Goal: Task Accomplishment & Management: Manage account settings

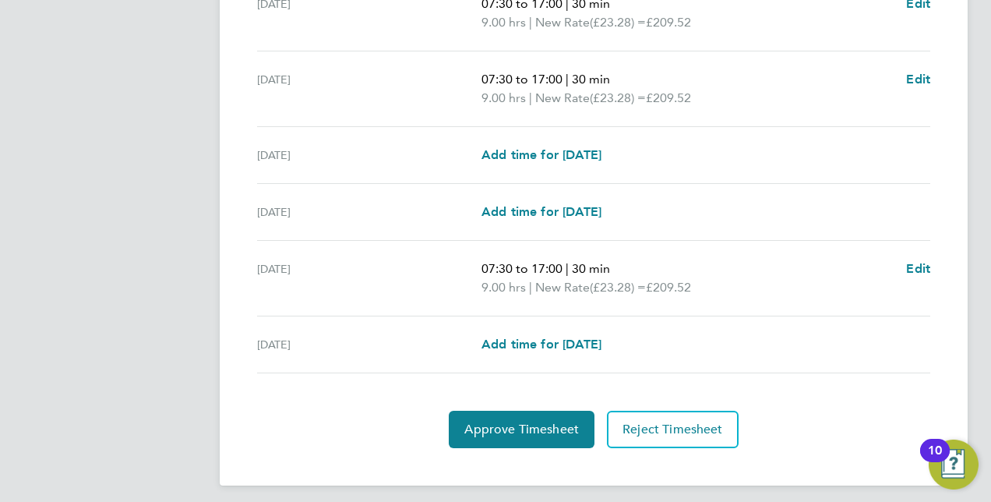
scroll to position [603, 0]
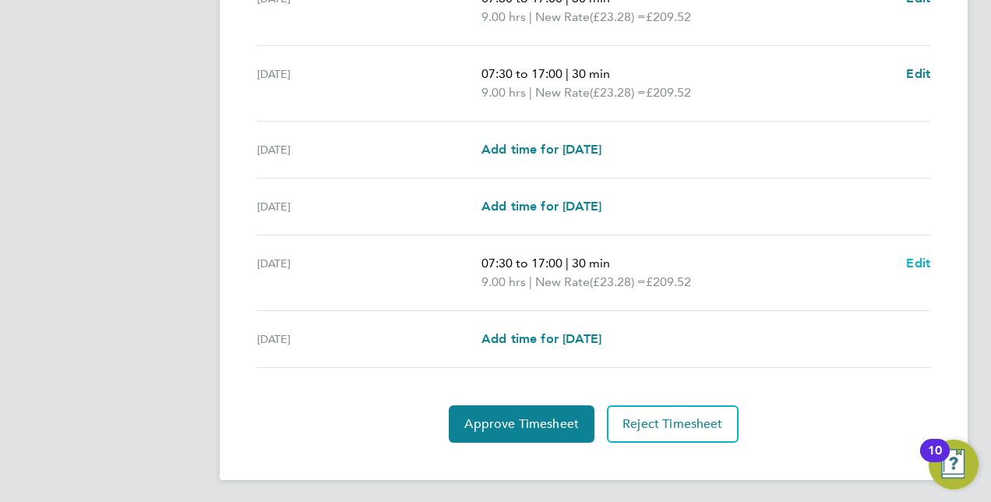
click at [912, 267] on span "Edit" at bounding box center [918, 263] width 24 height 15
select select "30"
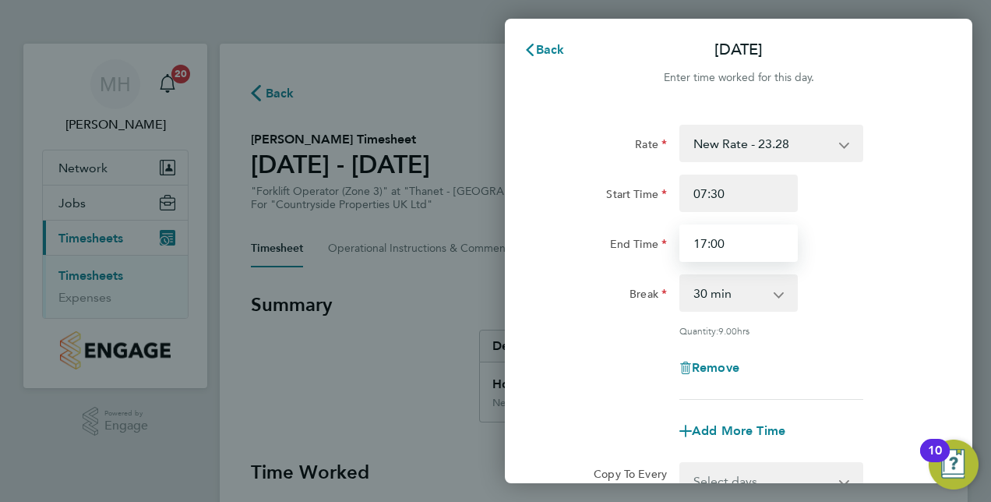
click at [743, 238] on input "17:00" at bounding box center [739, 242] width 118 height 37
type input "1"
type input "13:30"
click at [905, 200] on div "Start Time 07:30" at bounding box center [738, 193] width 393 height 37
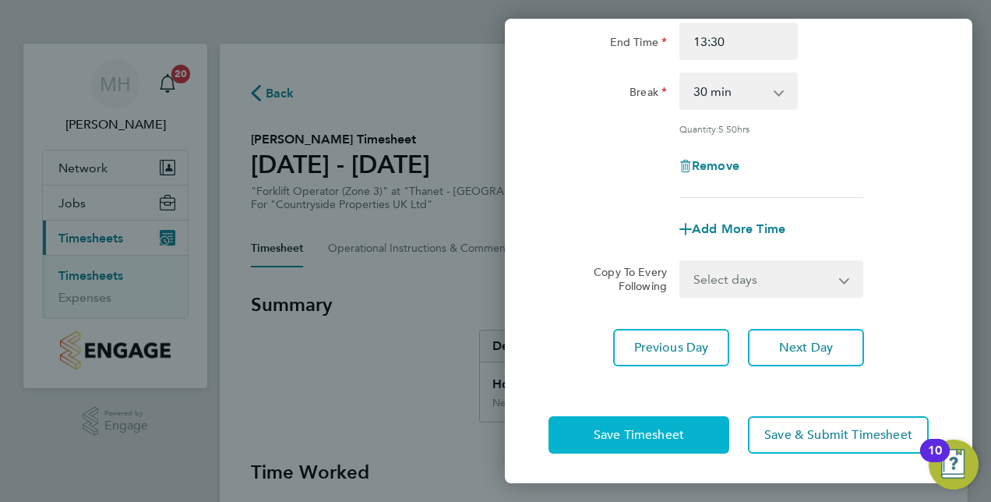
click at [666, 438] on span "Save Timesheet" at bounding box center [639, 435] width 90 height 16
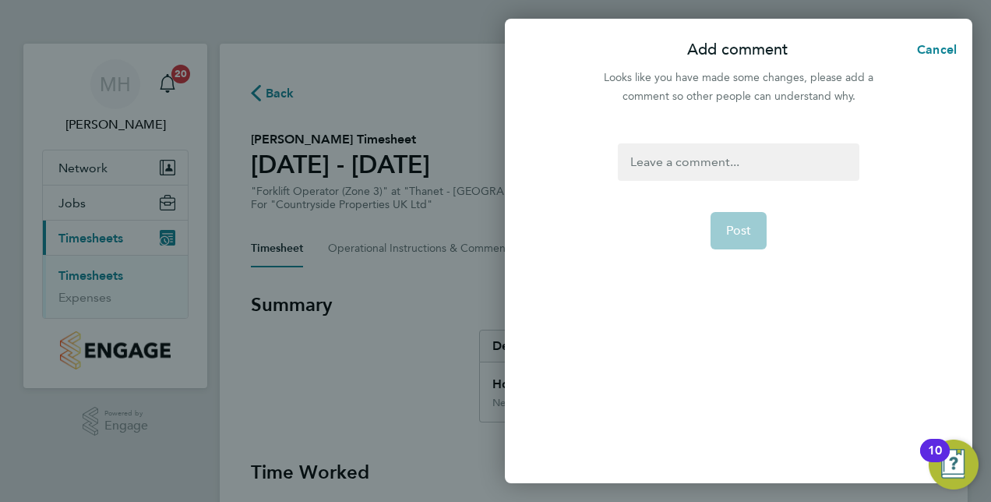
click at [728, 157] on div at bounding box center [738, 161] width 241 height 37
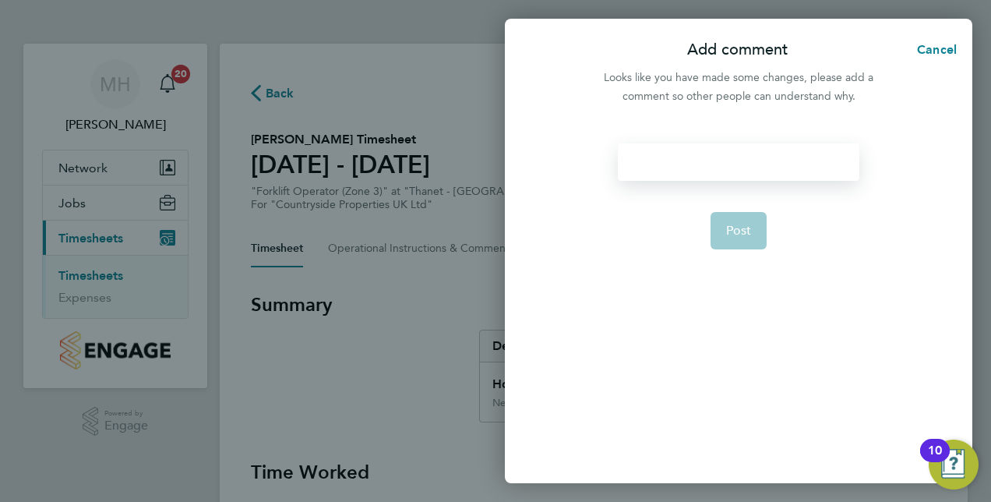
click at [725, 168] on div at bounding box center [738, 161] width 241 height 37
click at [677, 161] on div "13:£0 FInish" at bounding box center [738, 161] width 241 height 37
click at [742, 235] on span "Post" at bounding box center [739, 231] width 26 height 16
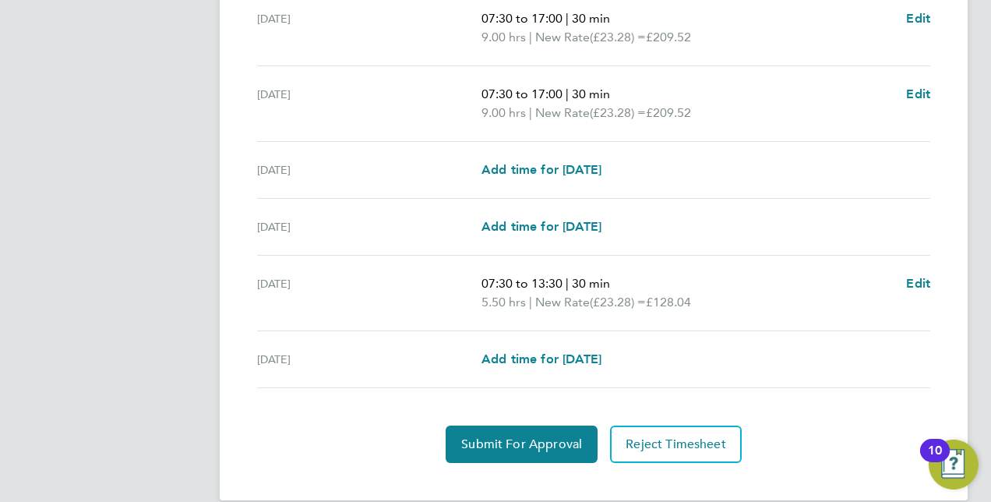
scroll to position [603, 0]
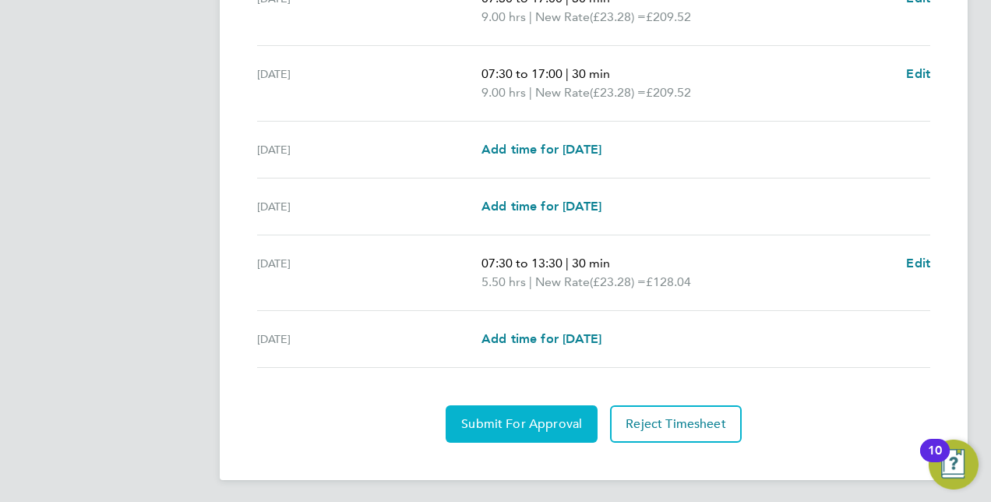
click at [530, 406] on button "Submit For Approval" at bounding box center [522, 423] width 152 height 37
click at [490, 416] on span "Approve Timesheet" at bounding box center [522, 424] width 115 height 16
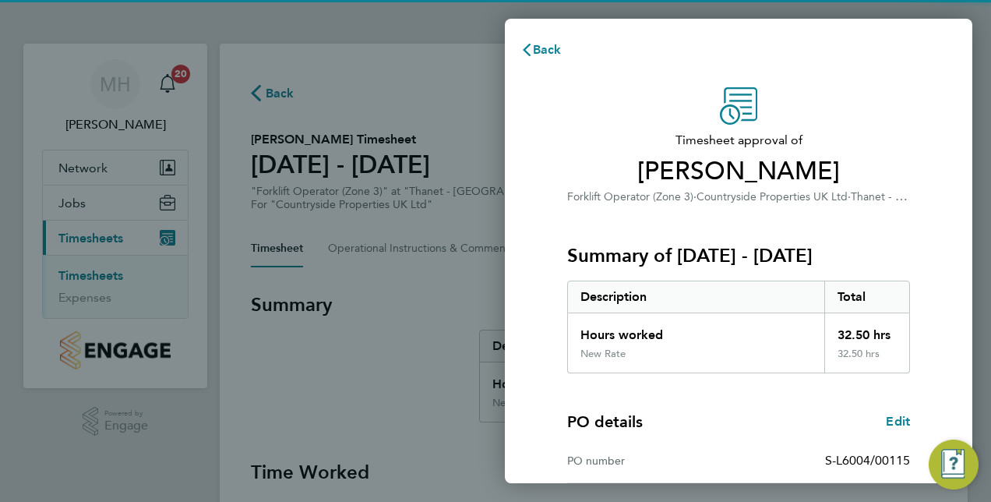
scroll to position [243, 0]
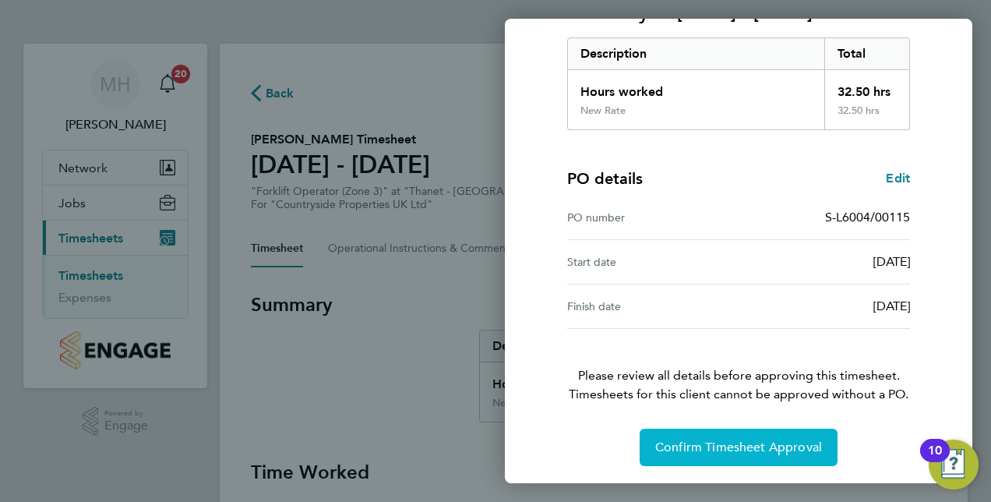
click at [769, 458] on button "Confirm Timesheet Approval" at bounding box center [739, 447] width 198 height 37
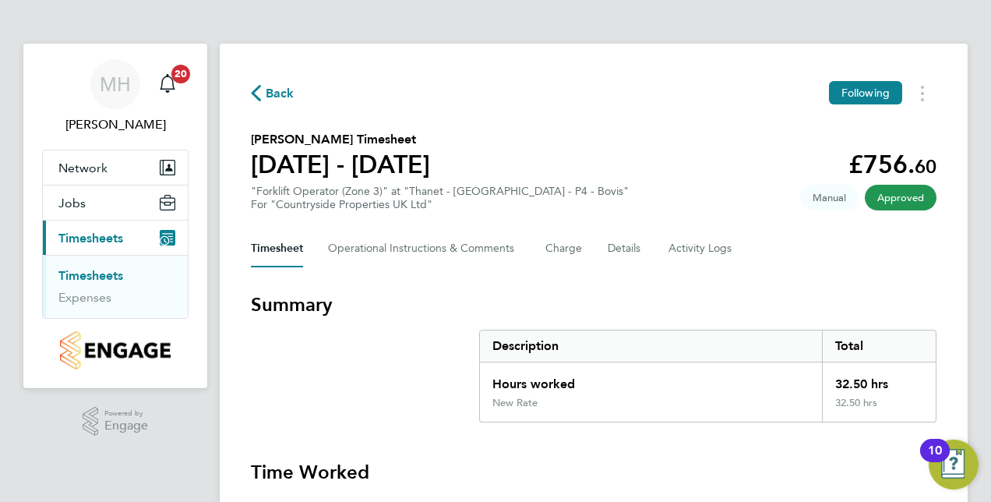
click at [116, 275] on link "Timesheets" at bounding box center [90, 275] width 65 height 15
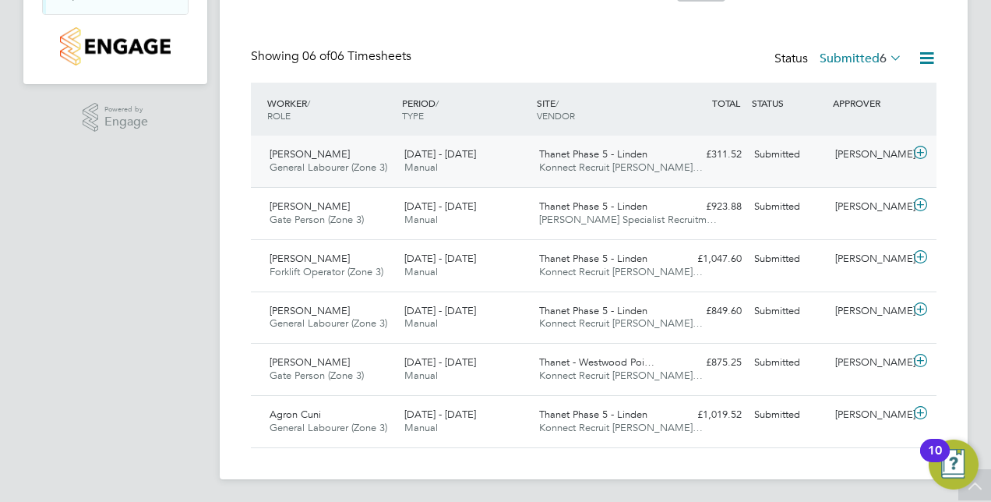
click at [485, 178] on div "[DATE] - [DATE] Manual" at bounding box center [465, 161] width 135 height 39
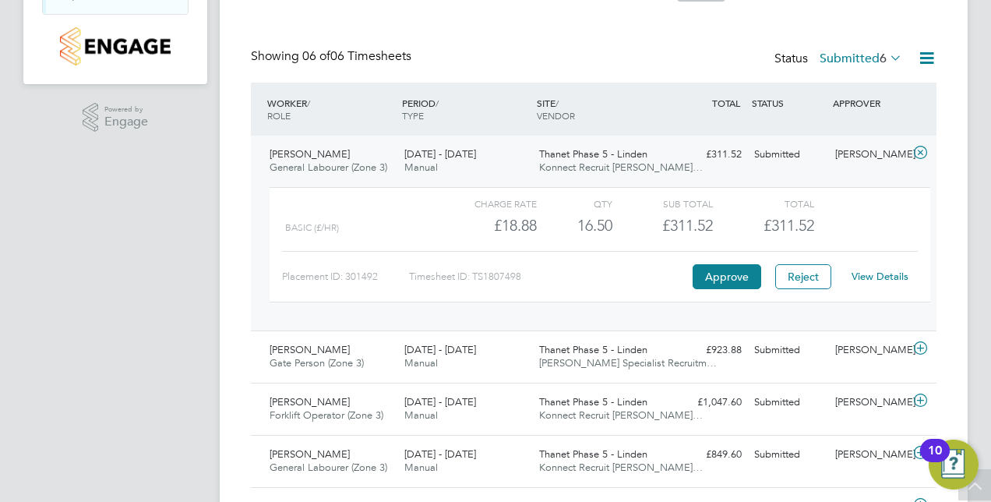
click at [861, 271] on link "View Details" at bounding box center [880, 276] width 57 height 13
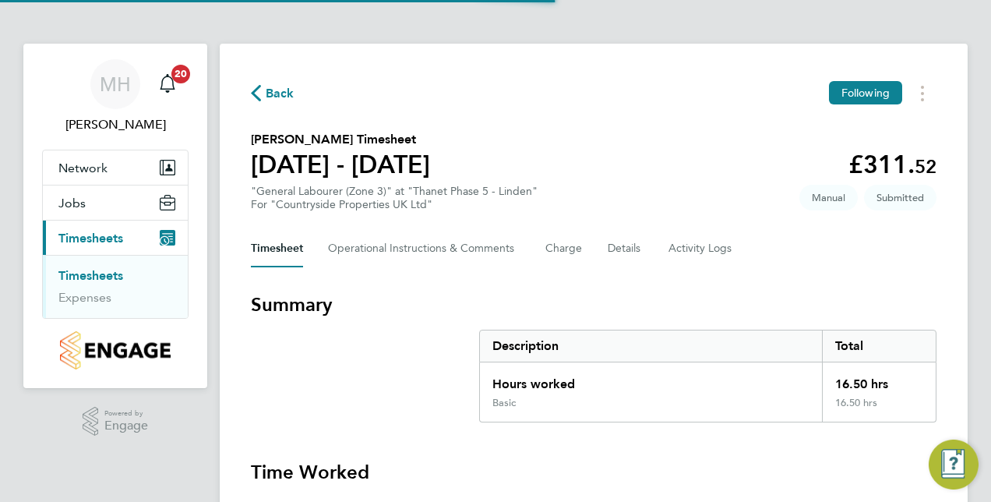
scroll to position [338, 0]
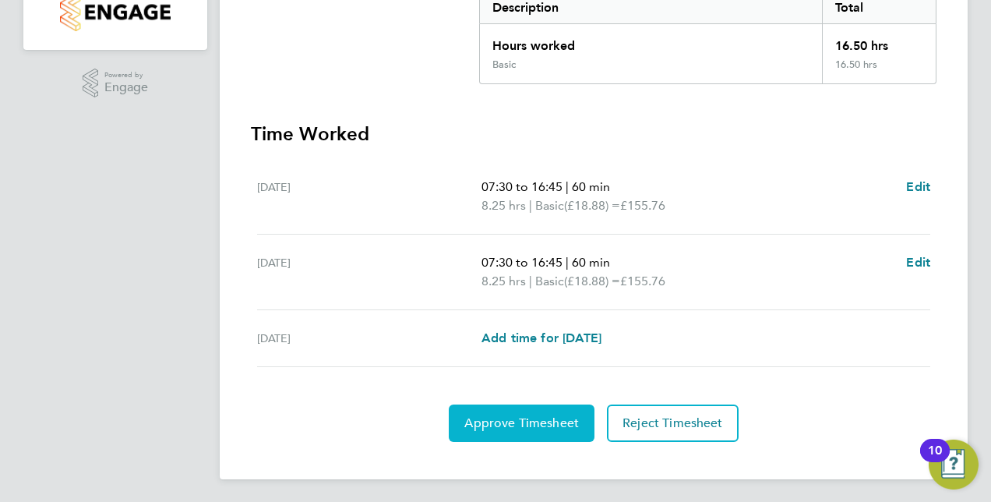
click at [540, 421] on span "Approve Timesheet" at bounding box center [522, 423] width 115 height 16
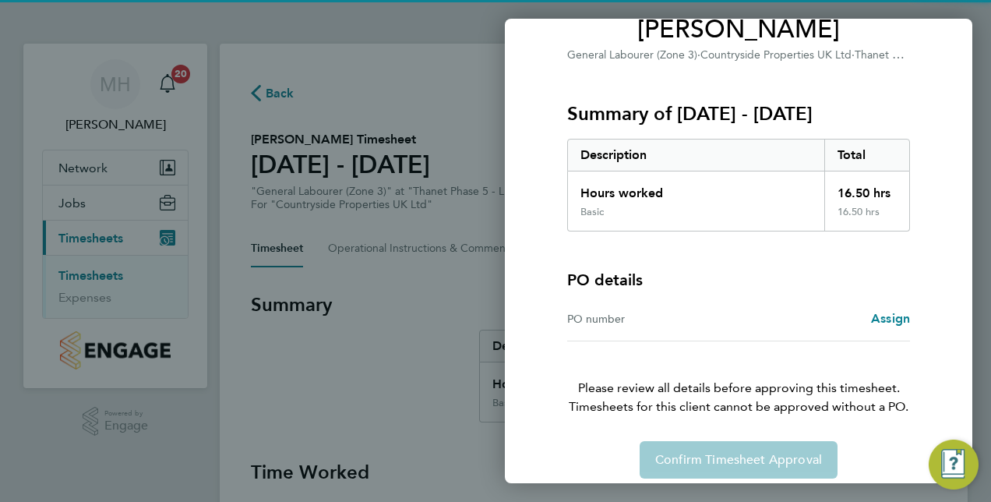
scroll to position [154, 0]
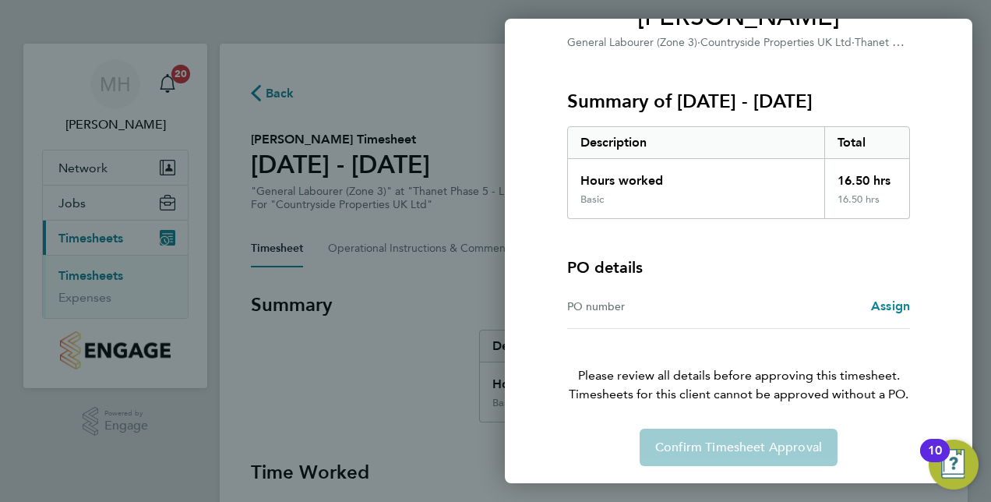
click at [698, 442] on div "Confirm Timesheet Approval" at bounding box center [739, 447] width 380 height 37
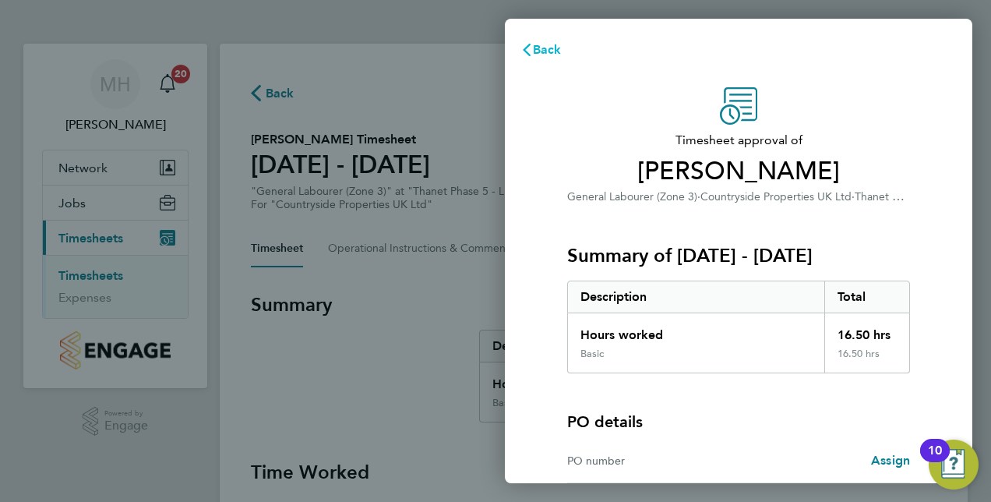
click at [546, 43] on span "Back" at bounding box center [547, 49] width 29 height 15
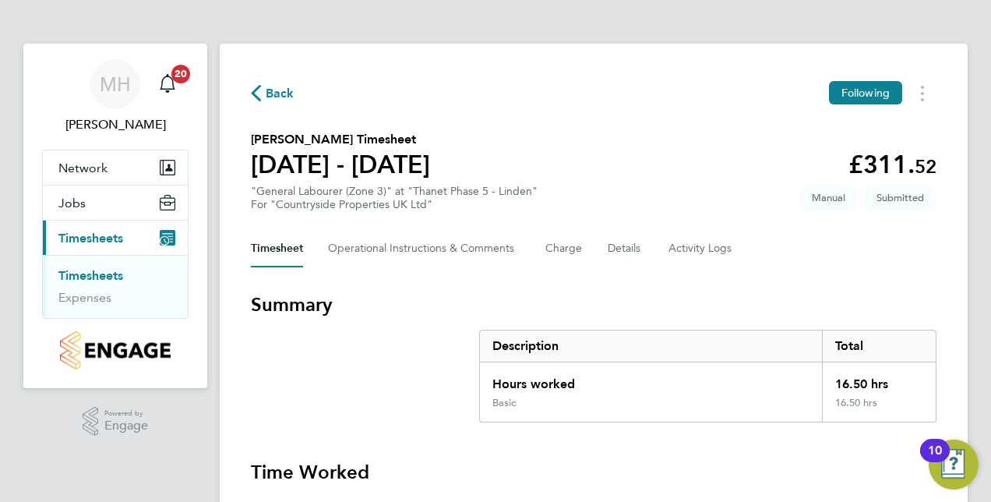
click at [92, 271] on link "Timesheets" at bounding box center [90, 275] width 65 height 15
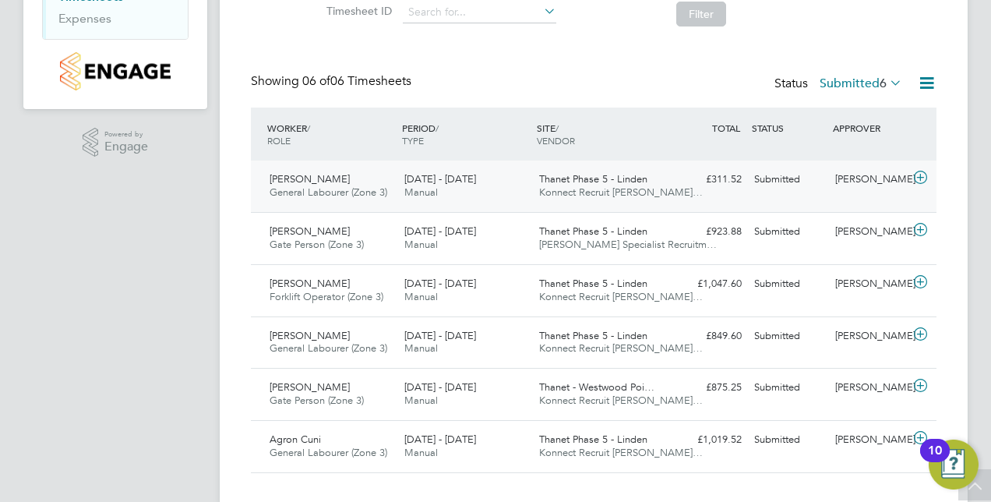
scroll to position [304, 0]
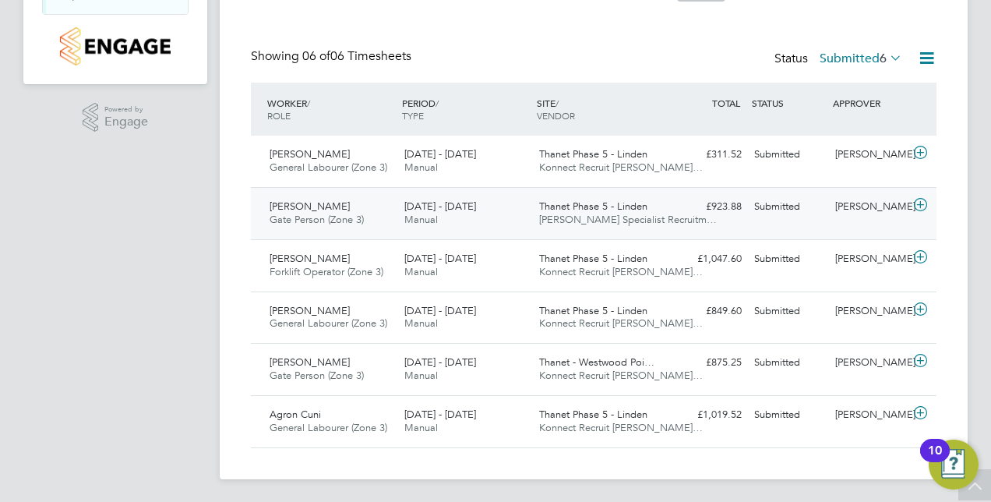
click at [472, 212] on div "18 - 24 Aug 2025 Manual" at bounding box center [465, 213] width 135 height 39
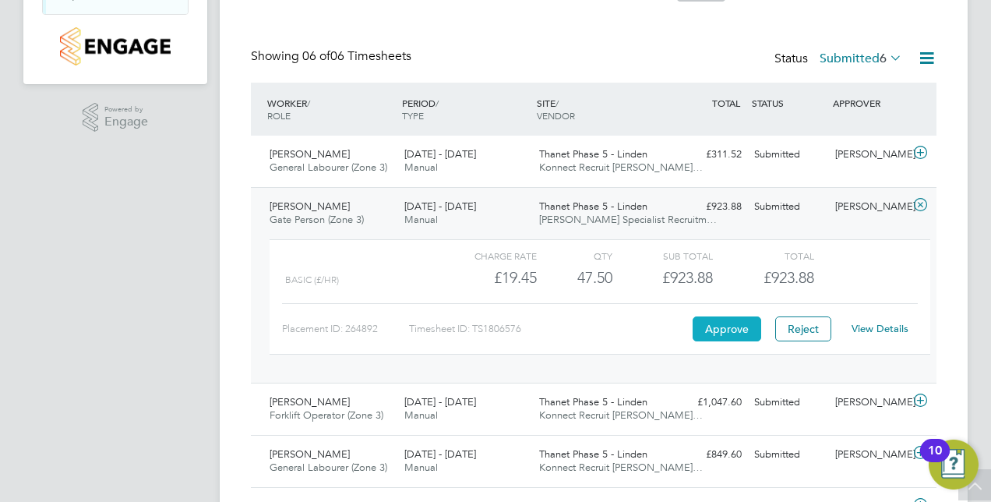
click at [730, 330] on button "Approve" at bounding box center [727, 328] width 69 height 25
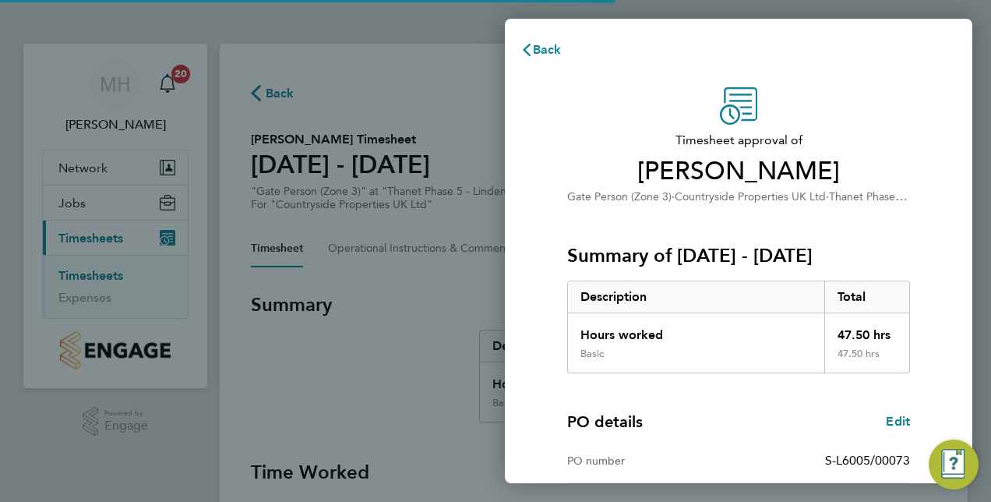
scroll to position [243, 0]
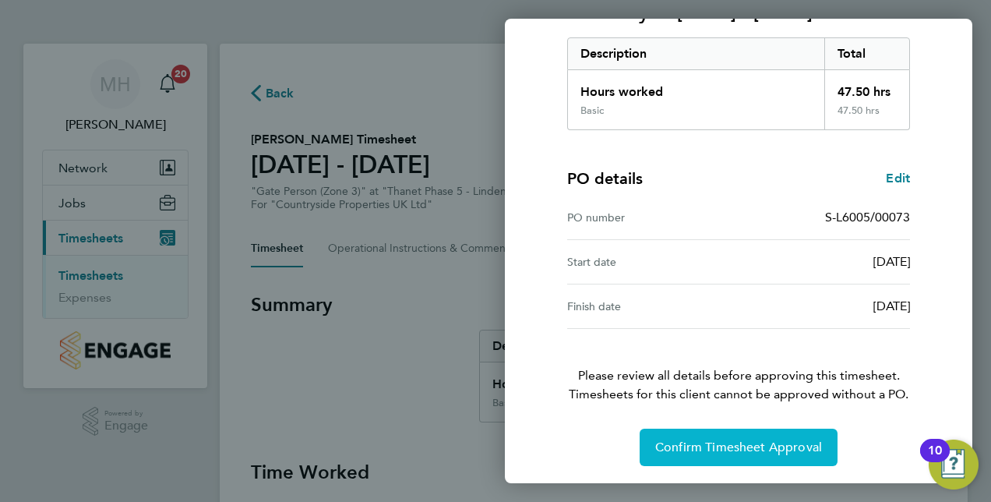
click at [681, 447] on span "Confirm Timesheet Approval" at bounding box center [739, 448] width 167 height 16
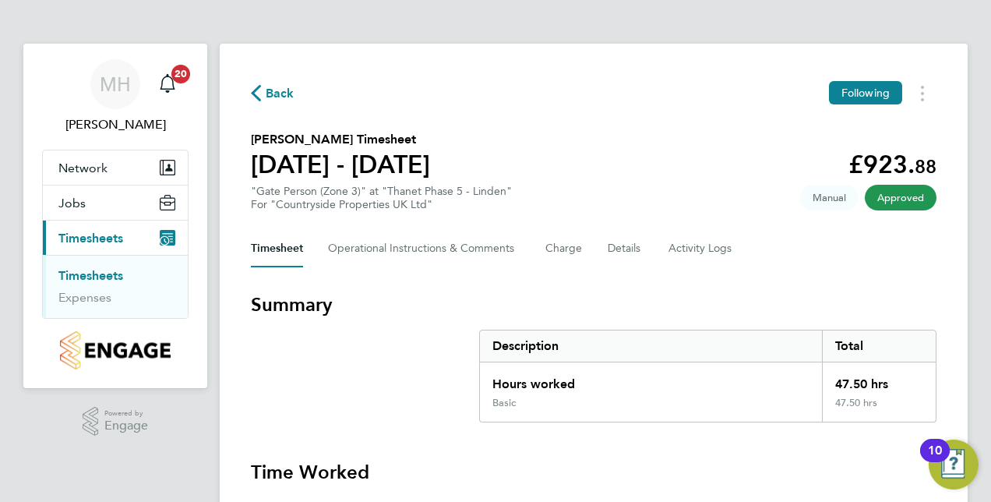
click at [106, 271] on link "Timesheets" at bounding box center [90, 275] width 65 height 15
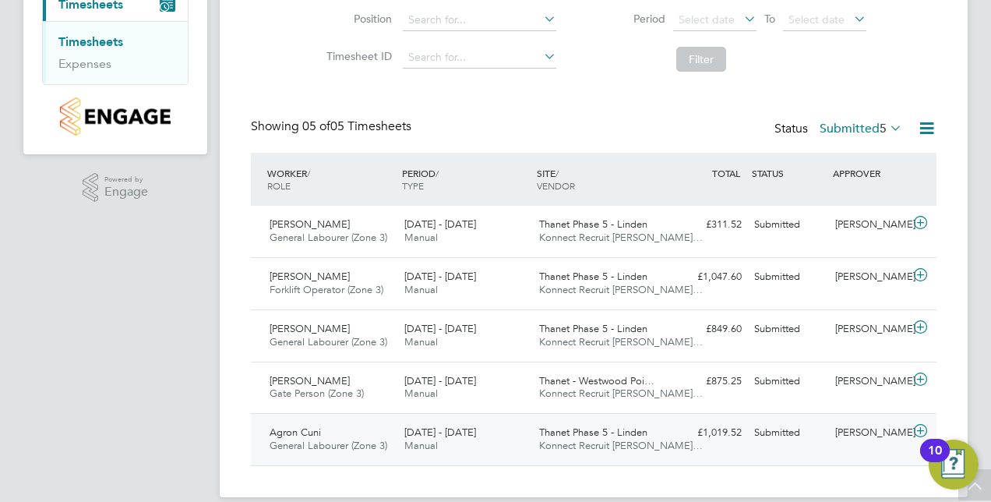
click at [387, 427] on div "Agron Cuni General Labourer (Zone 3) 18 - 24 Aug 2025" at bounding box center [330, 439] width 135 height 39
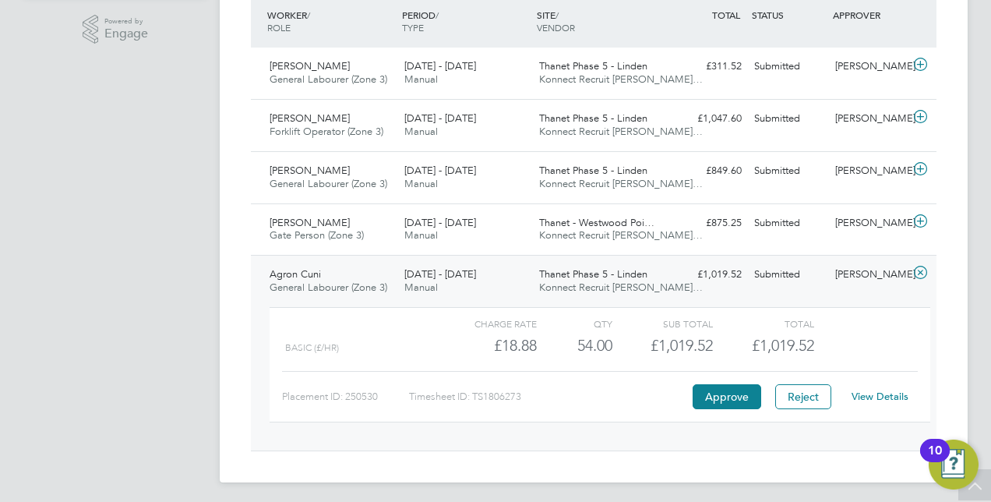
scroll to position [395, 0]
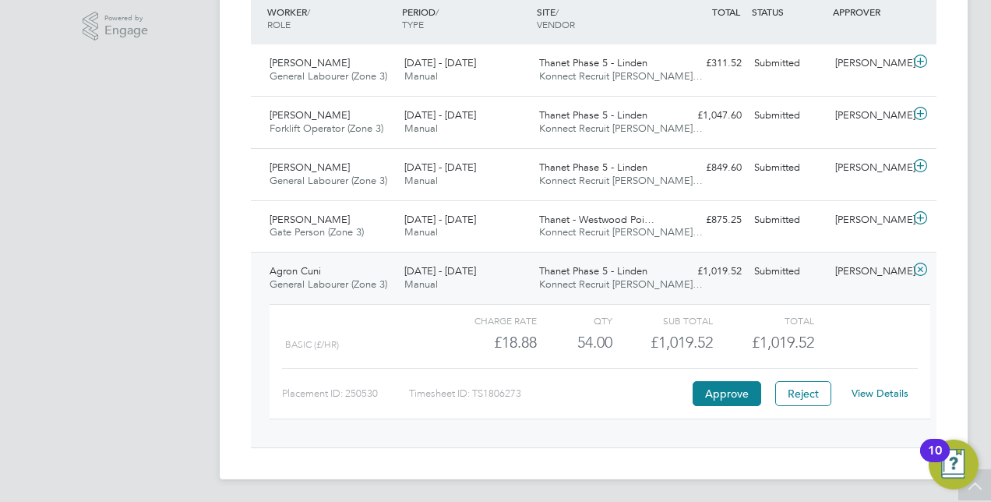
click at [867, 388] on link "View Details" at bounding box center [880, 393] width 57 height 13
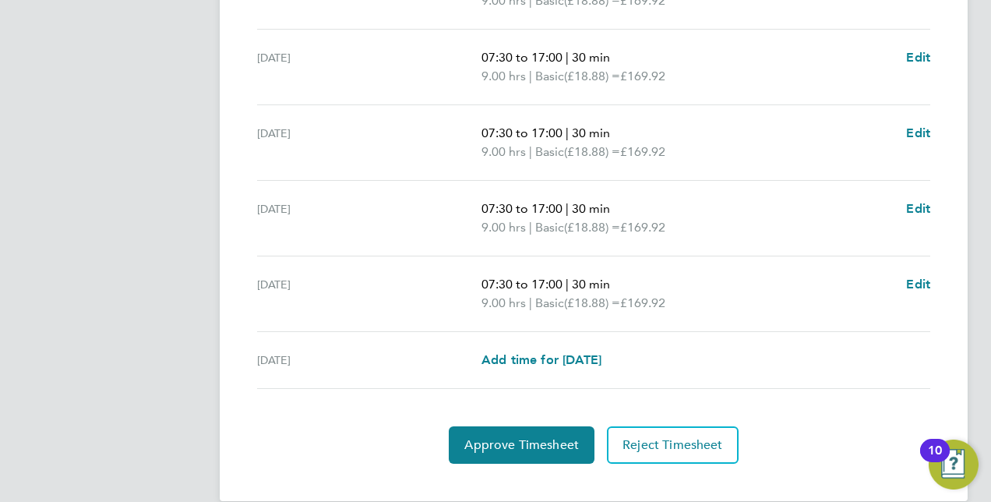
scroll to position [624, 0]
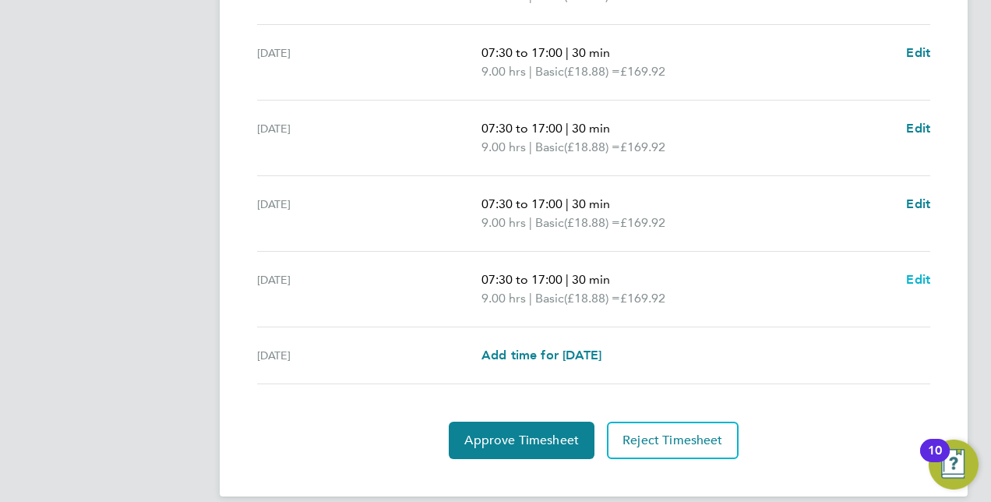
click at [918, 272] on span "Edit" at bounding box center [918, 279] width 24 height 15
select select "30"
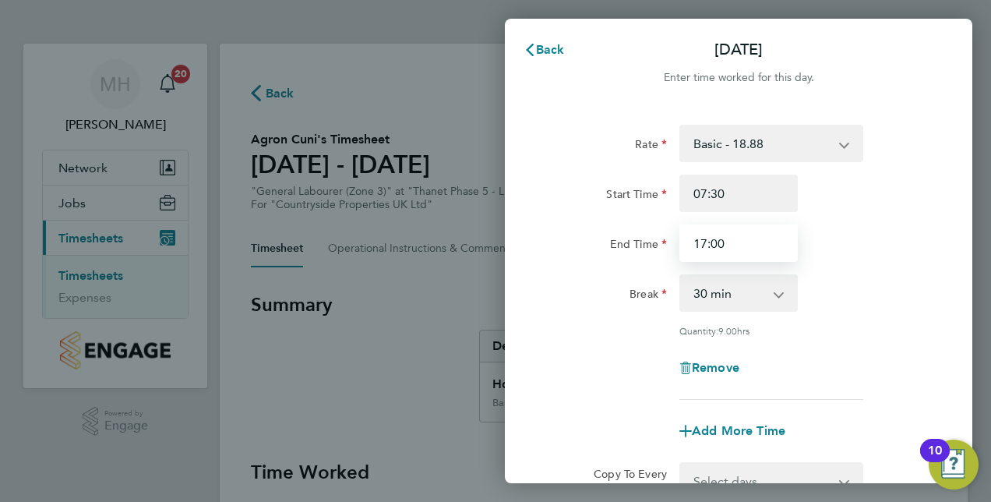
drag, startPoint x: 733, startPoint y: 245, endPoint x: 577, endPoint y: 198, distance: 162.8
click at [577, 198] on div "Start Time 07:30 End Time 17:00" at bounding box center [738, 218] width 393 height 87
type input "13:30"
click at [890, 288] on div "Break 0 min 15 min 30 min 45 min 60 min 75 min 90 min" at bounding box center [738, 292] width 393 height 37
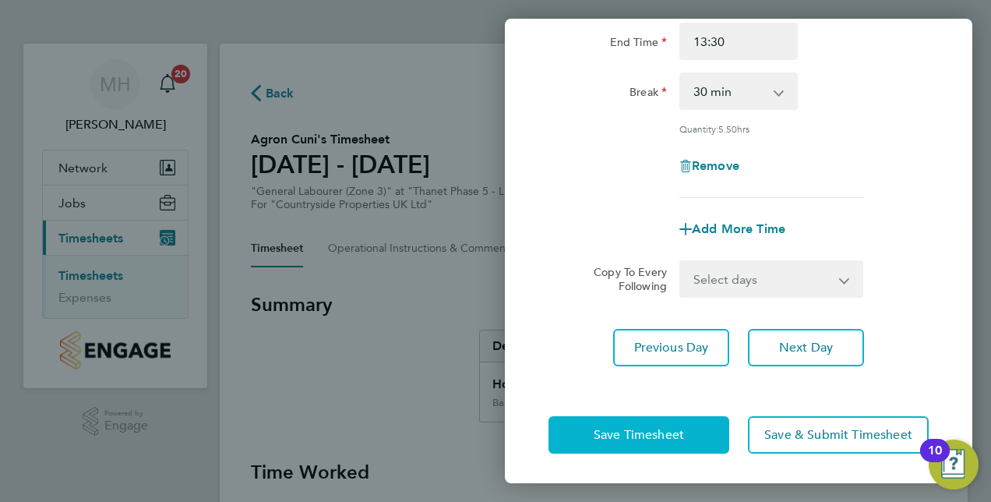
click at [717, 436] on button "Save Timesheet" at bounding box center [639, 434] width 181 height 37
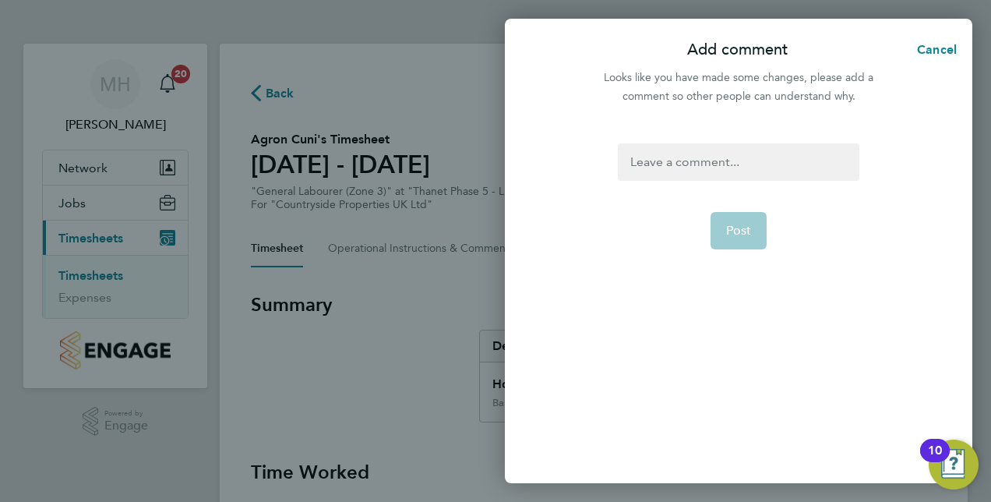
click at [744, 157] on div at bounding box center [738, 161] width 241 height 37
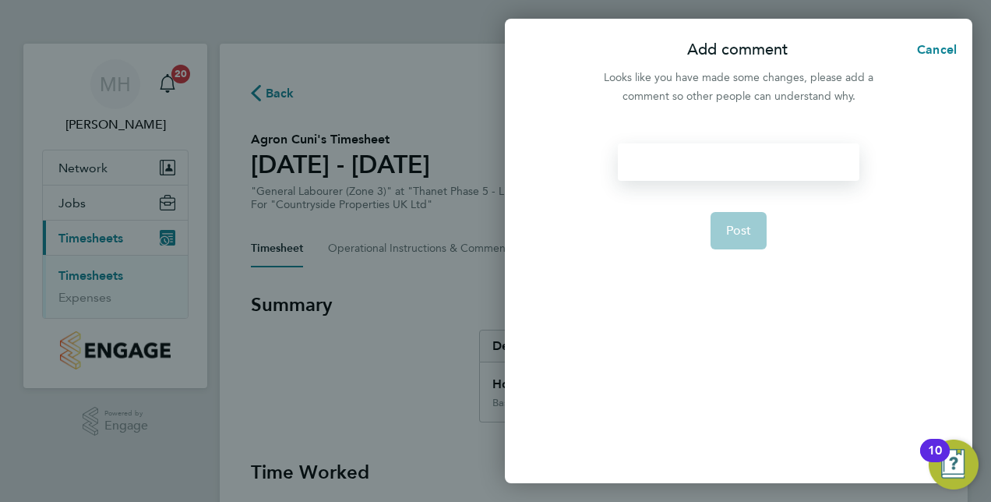
click at [744, 157] on div at bounding box center [738, 161] width 241 height 37
click at [748, 235] on span "Post" at bounding box center [739, 231] width 26 height 16
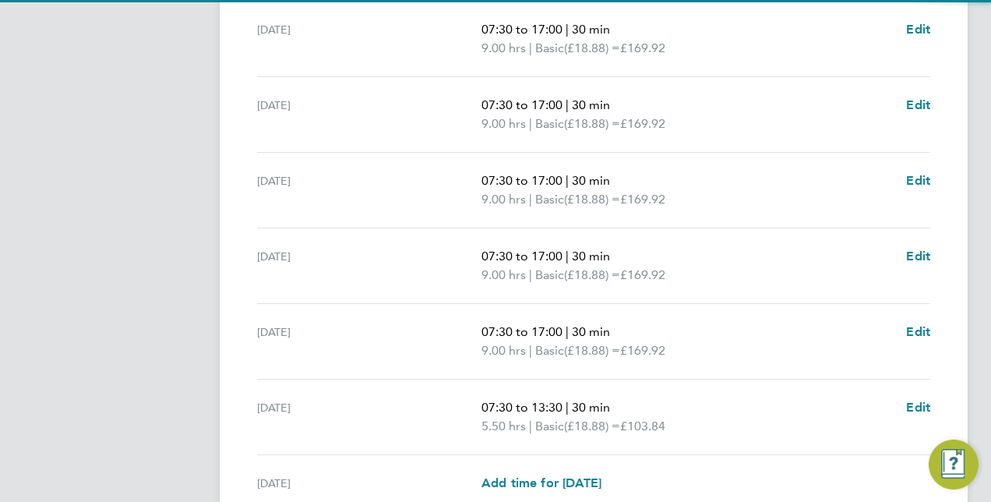
scroll to position [624, 0]
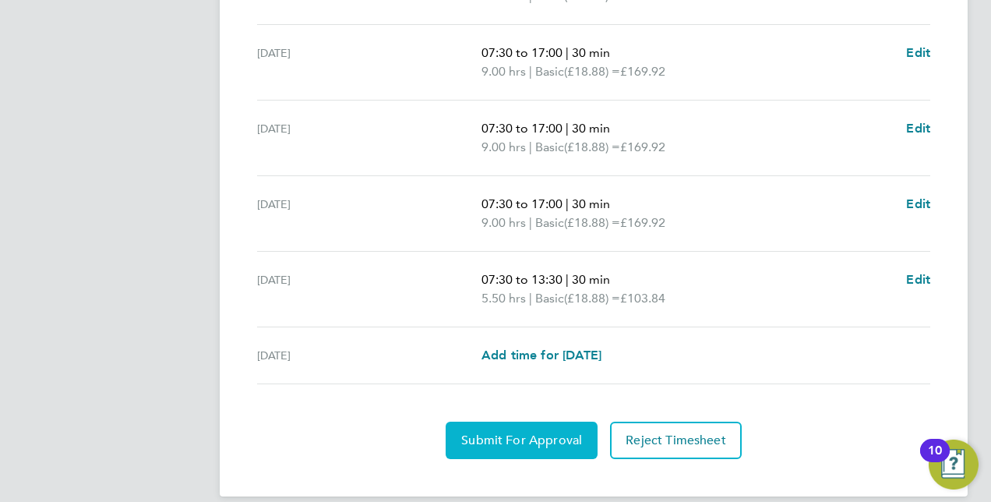
click at [513, 442] on span "Submit For Approval" at bounding box center [521, 441] width 121 height 16
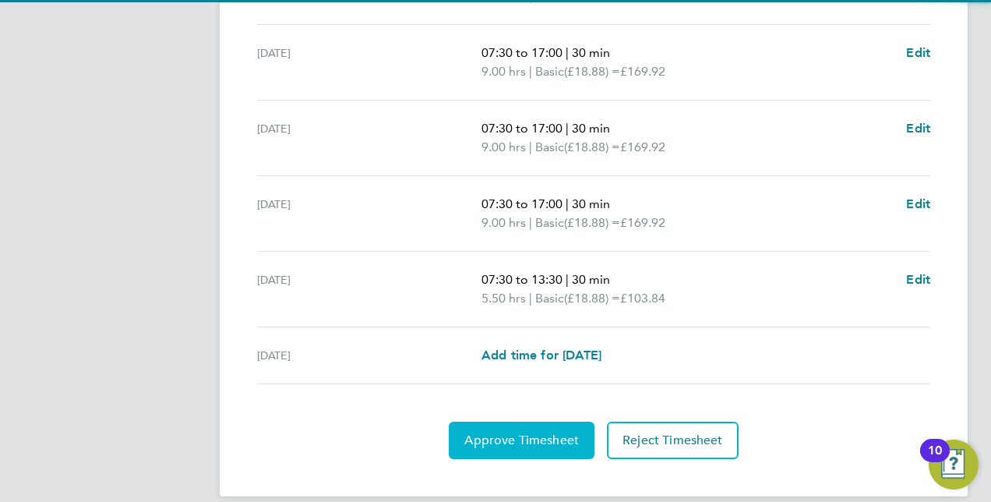
click at [508, 437] on span "Approve Timesheet" at bounding box center [522, 441] width 115 height 16
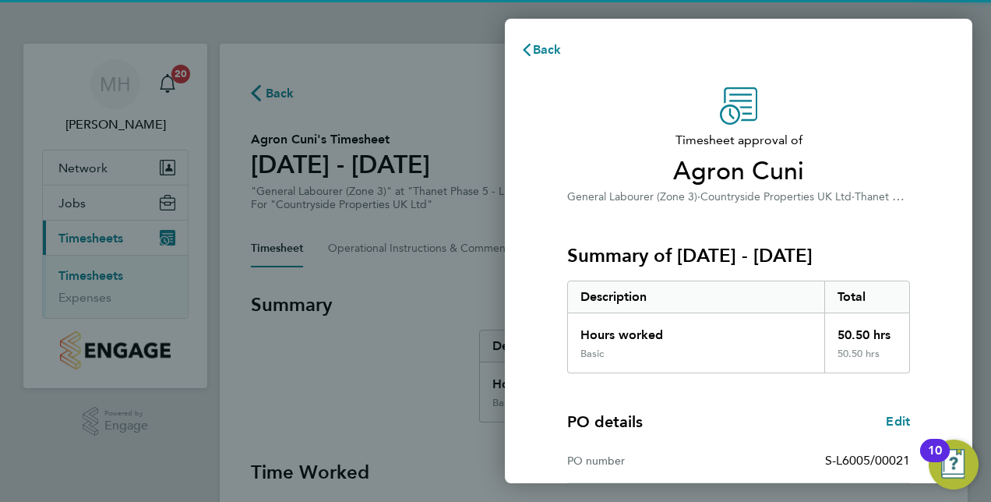
scroll to position [243, 0]
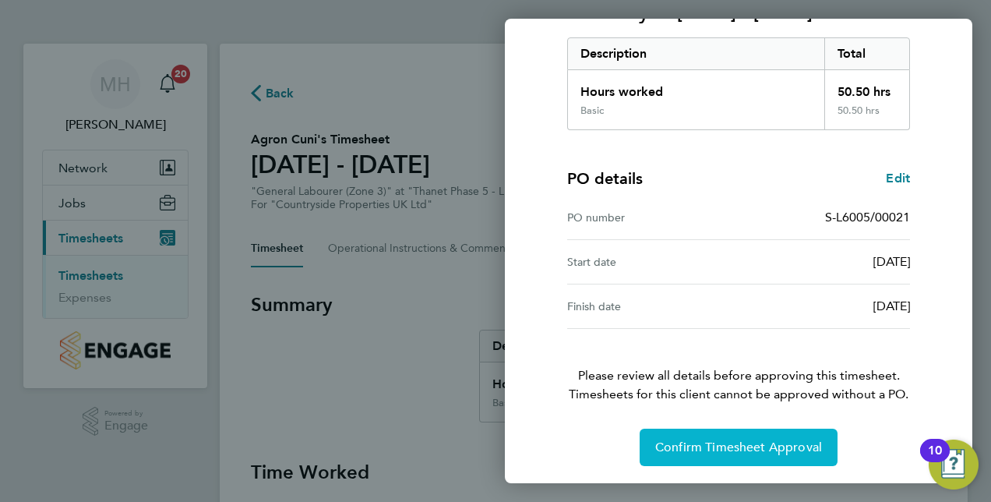
click at [723, 456] on button "Confirm Timesheet Approval" at bounding box center [739, 447] width 198 height 37
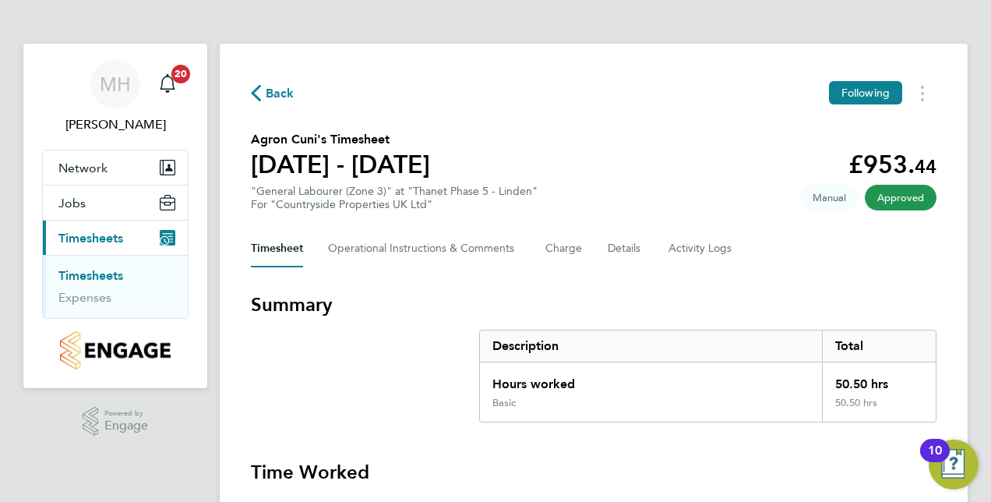
click at [108, 273] on link "Timesheets" at bounding box center [90, 275] width 65 height 15
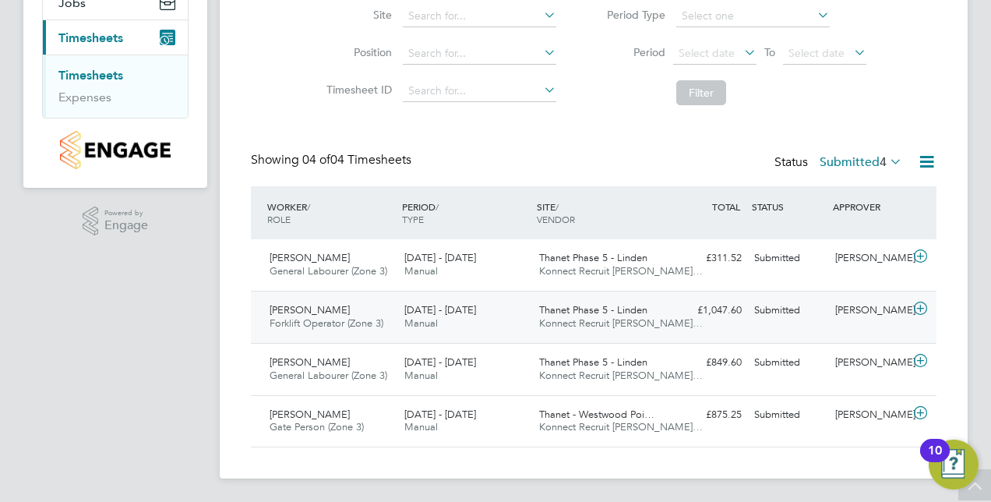
click at [391, 330] on div "Andrew Collins Forklift Operator (Zone 3) 18 - 24 Aug 2025" at bounding box center [330, 317] width 135 height 39
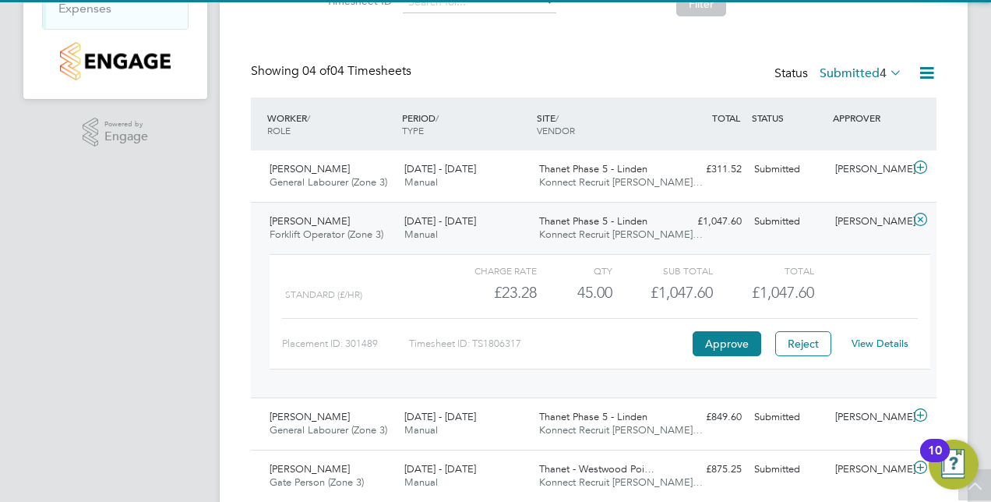
scroll to position [344, 0]
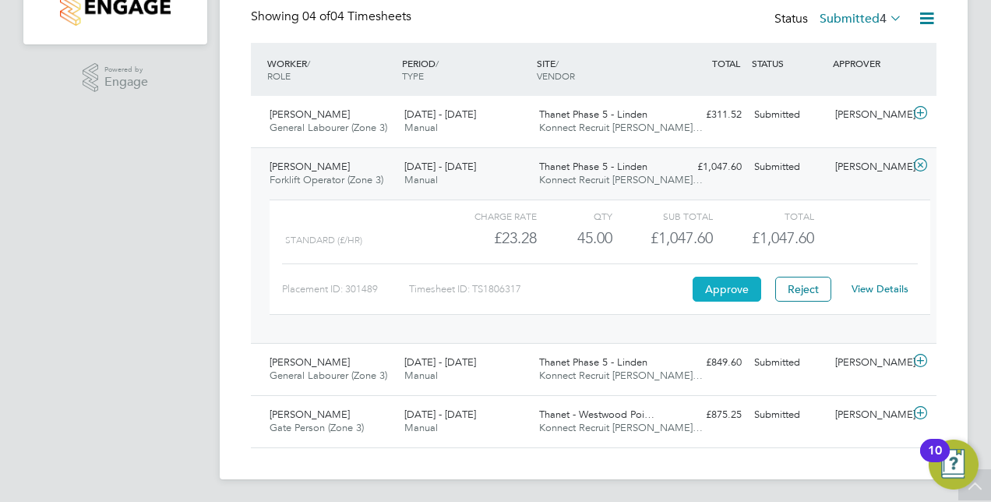
click at [726, 286] on button "Approve" at bounding box center [727, 289] width 69 height 25
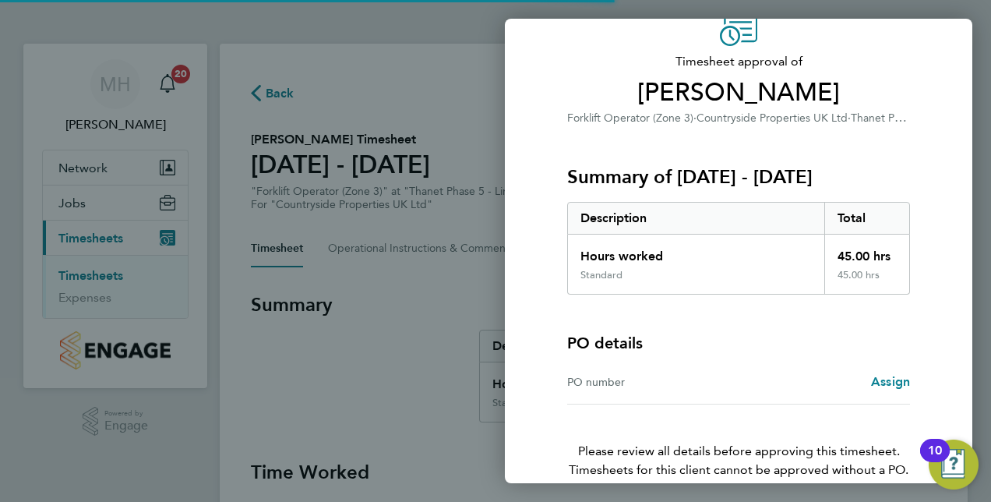
scroll to position [154, 0]
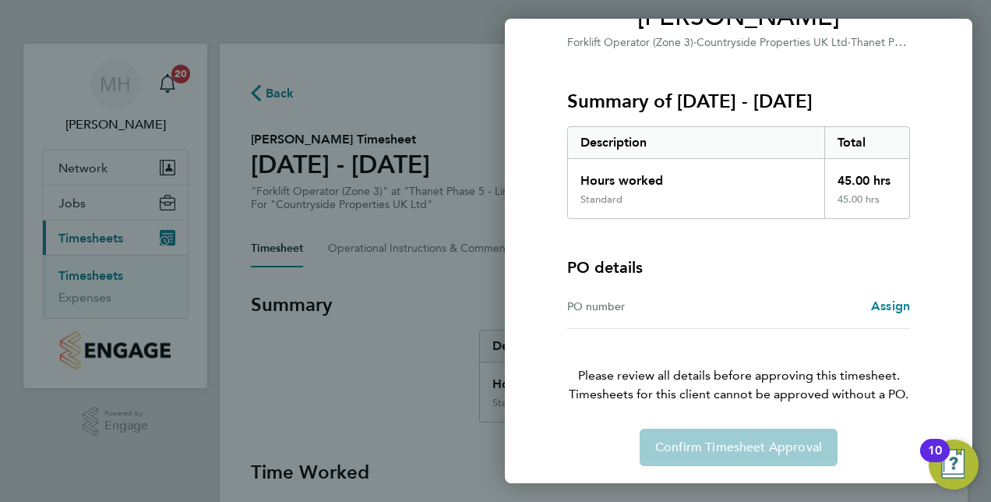
click at [698, 429] on div "Confirm Timesheet Approval" at bounding box center [739, 447] width 380 height 37
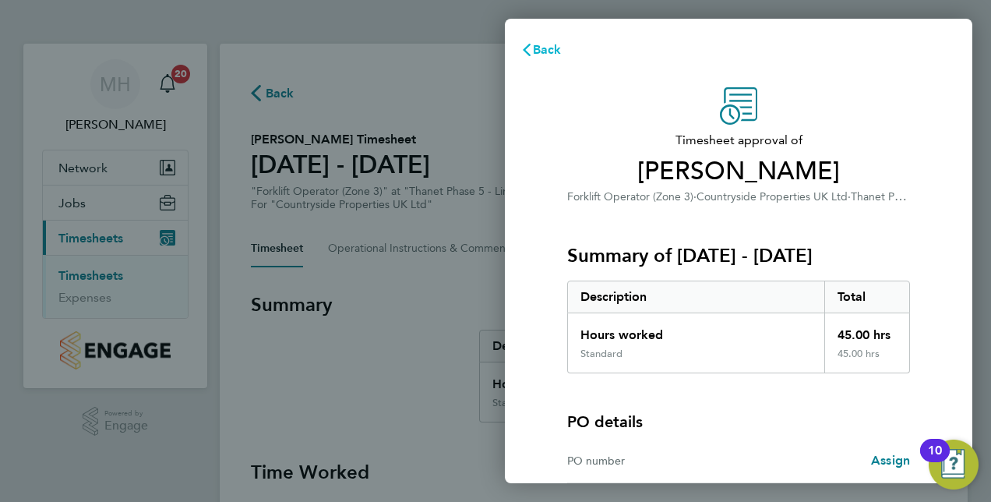
click at [553, 51] on span "Back" at bounding box center [547, 49] width 29 height 15
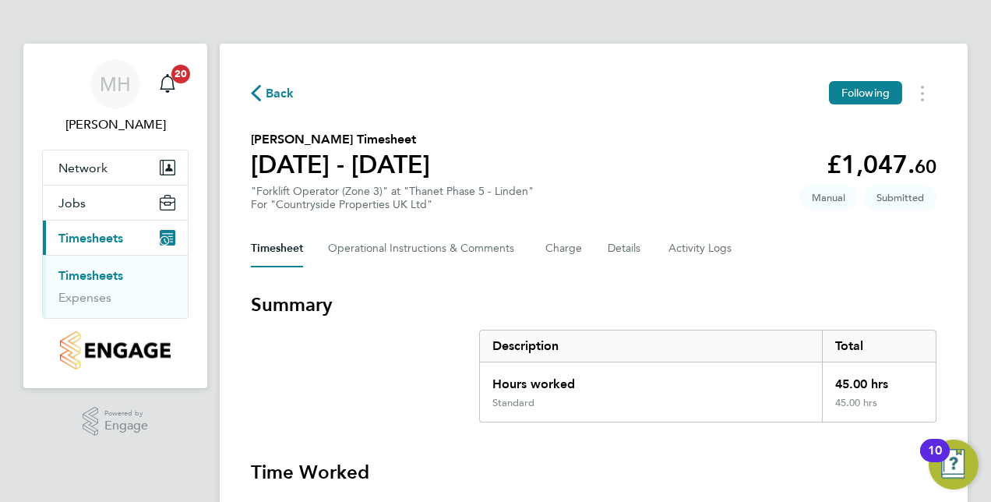
click at [111, 277] on link "Timesheets" at bounding box center [90, 275] width 65 height 15
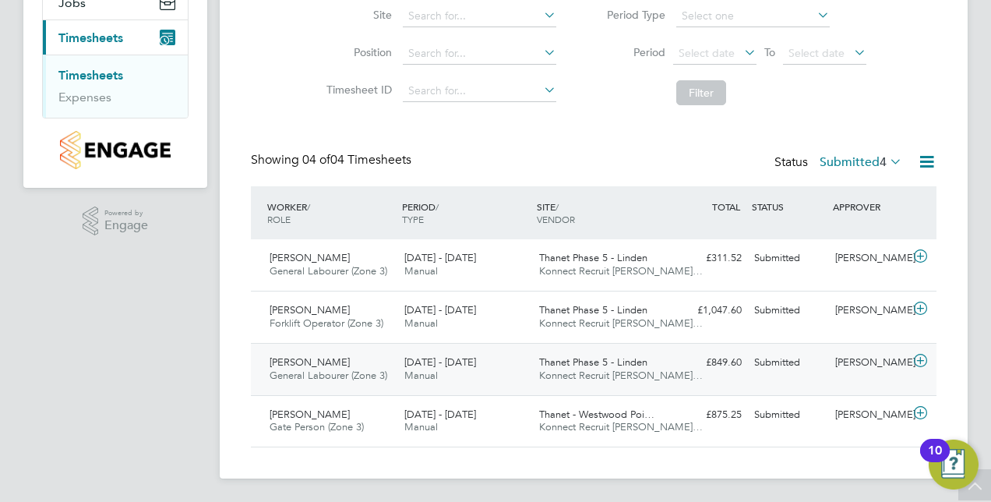
click at [461, 354] on div "[DATE] - [DATE] Manual" at bounding box center [465, 369] width 135 height 39
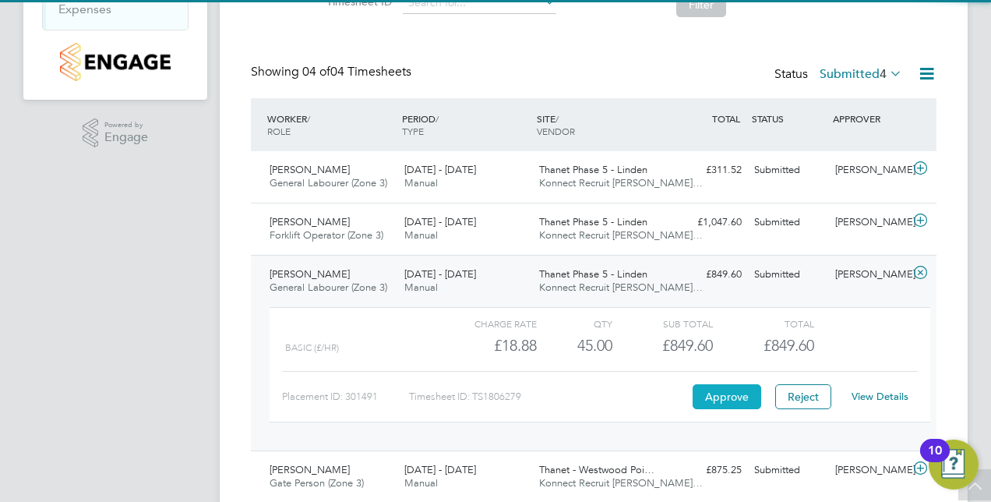
scroll to position [344, 0]
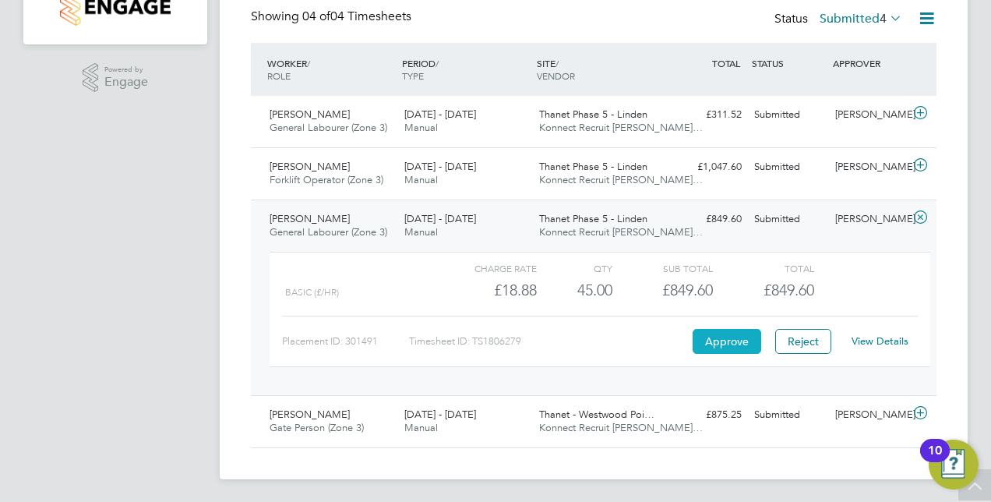
click at [736, 334] on button "Approve" at bounding box center [727, 341] width 69 height 25
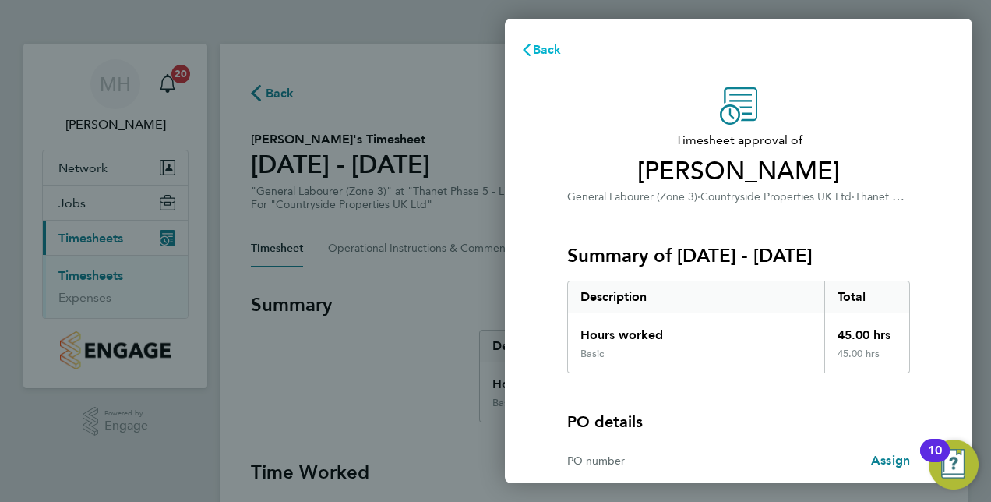
click at [547, 48] on span "Back" at bounding box center [547, 49] width 29 height 15
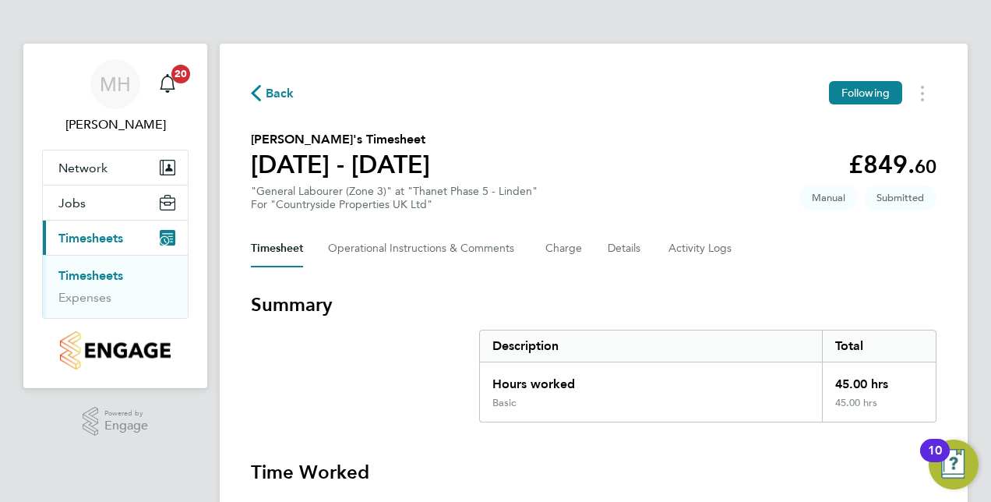
click at [122, 273] on link "Timesheets" at bounding box center [90, 275] width 65 height 15
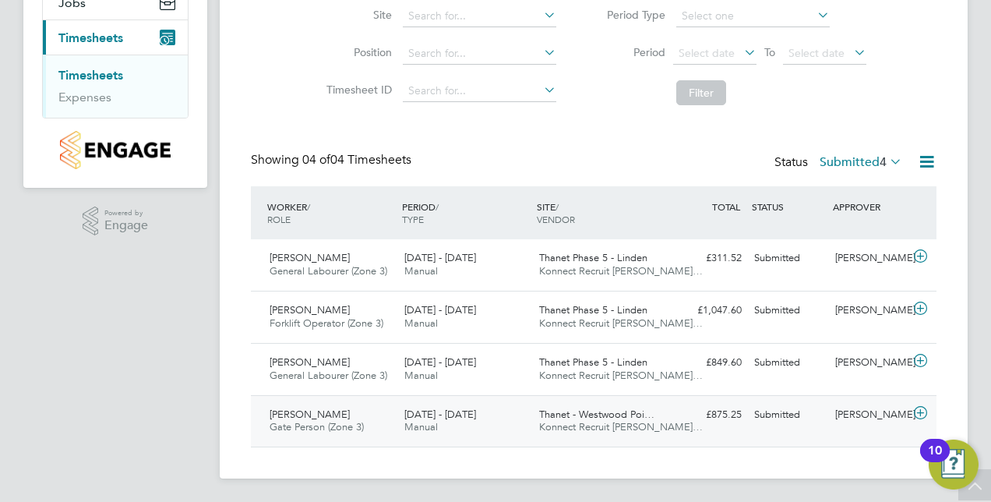
click at [452, 397] on div "Angus Macinnes Gate Person (Zone 3) 18 - 24 Aug 2025 18 - 24 Aug 2025 Manual Th…" at bounding box center [594, 421] width 686 height 52
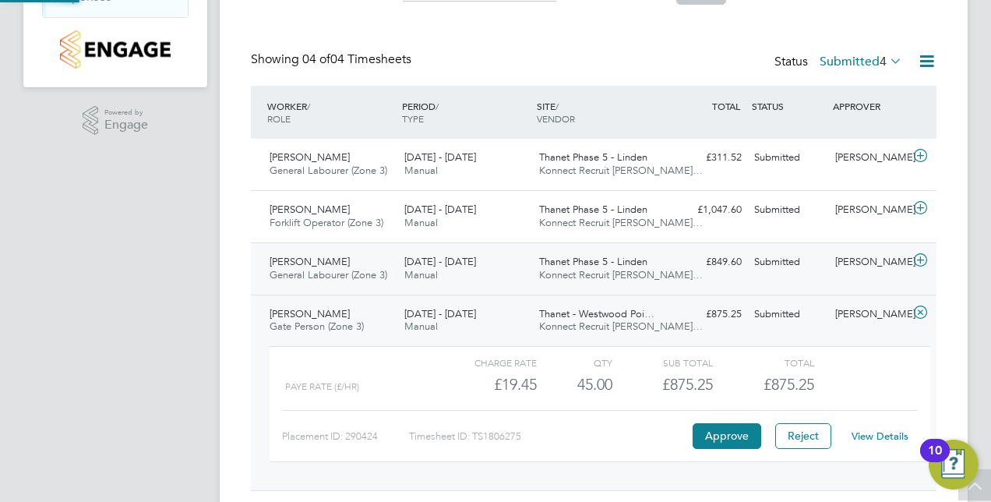
scroll to position [344, 0]
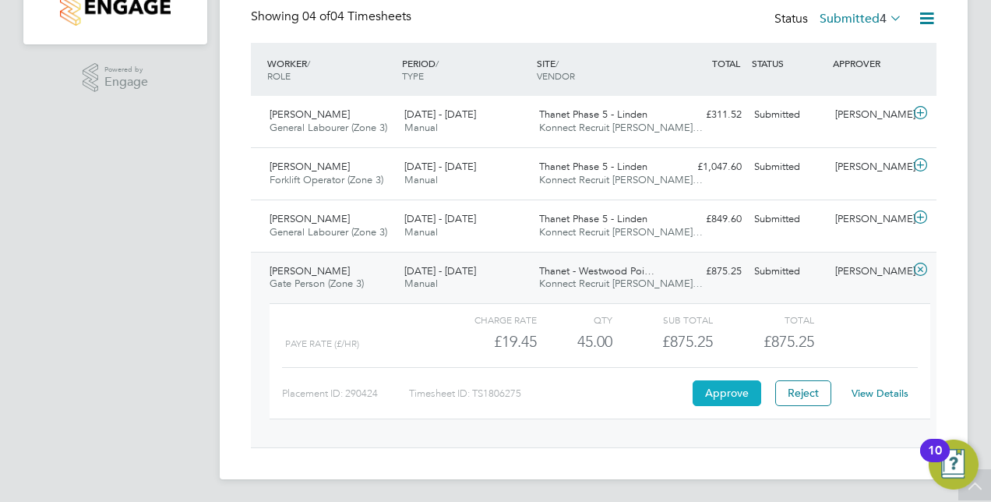
click at [746, 392] on button "Approve" at bounding box center [727, 392] width 69 height 25
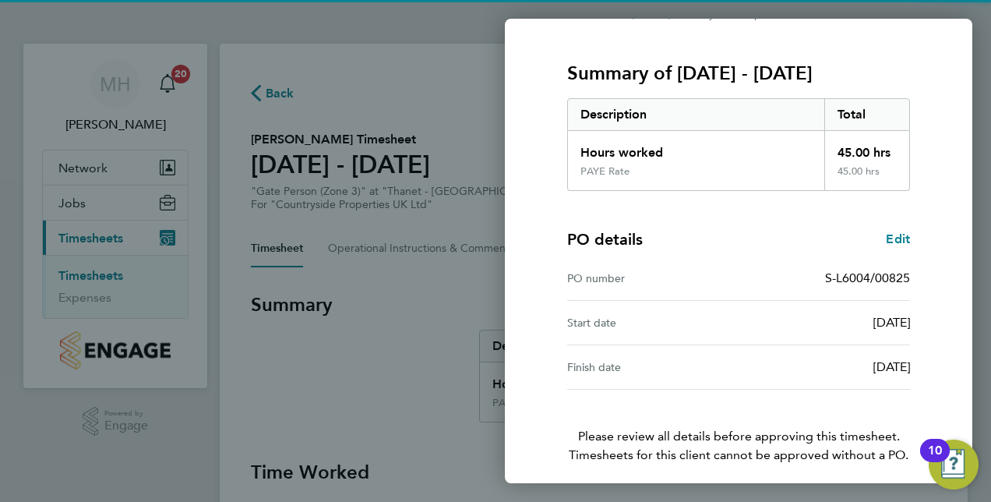
scroll to position [243, 0]
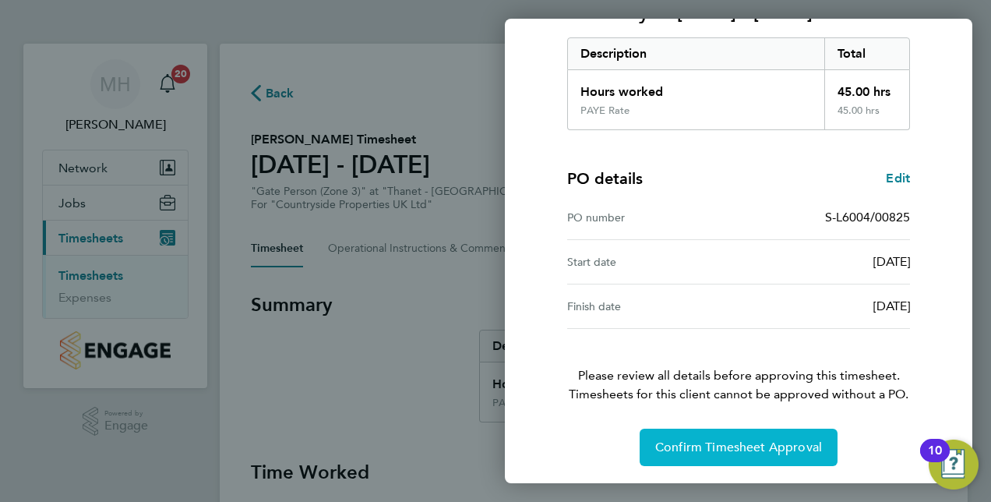
click at [707, 440] on span "Confirm Timesheet Approval" at bounding box center [739, 448] width 167 height 16
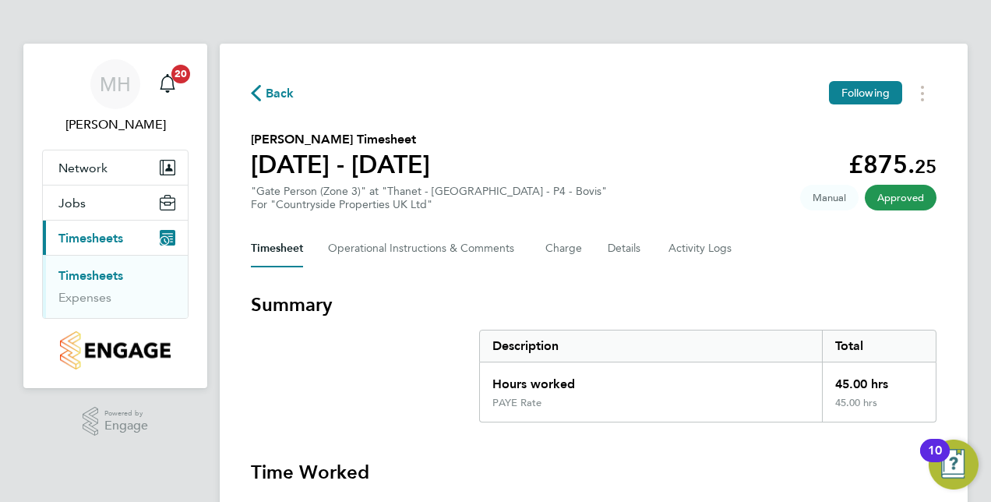
click at [100, 270] on link "Timesheets" at bounding box center [90, 275] width 65 height 15
